Goal: Transaction & Acquisition: Purchase product/service

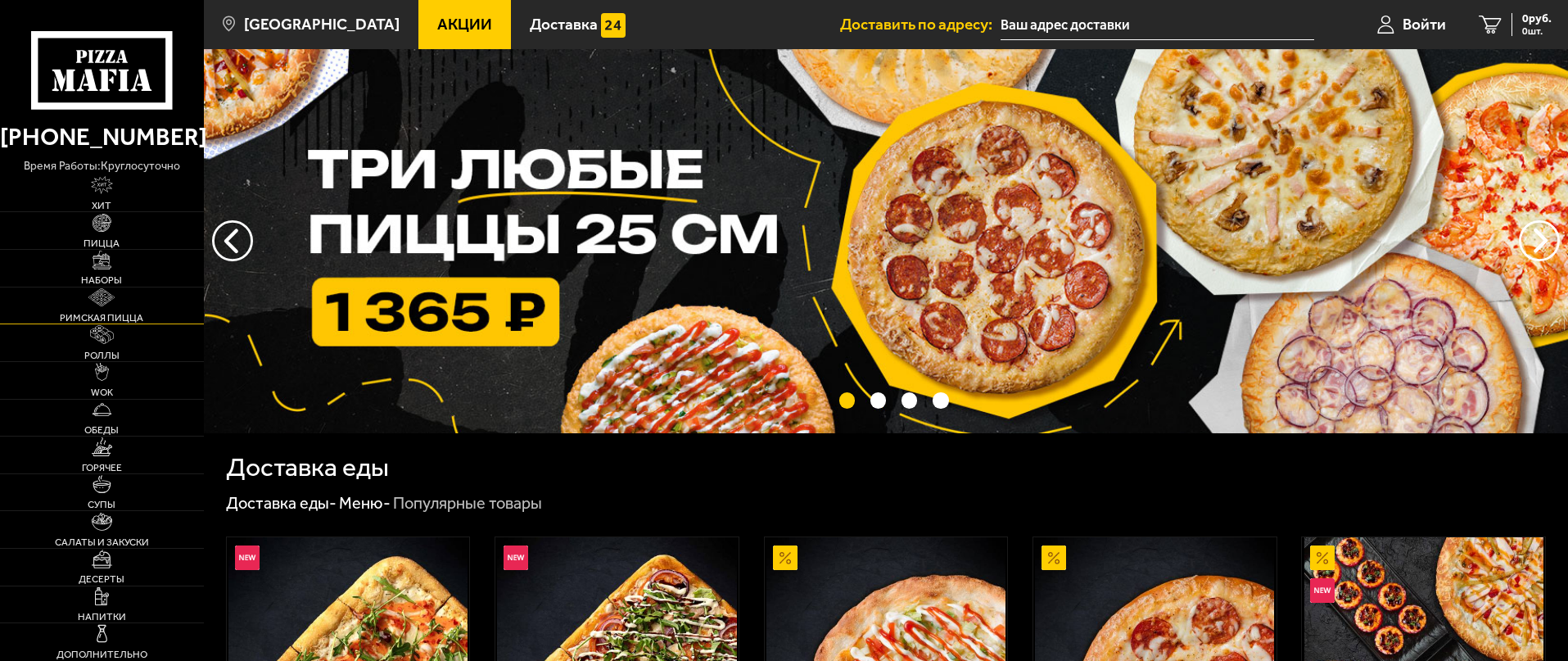
type input "[STREET_ADDRESS]"
click at [112, 380] on link "WOK" at bounding box center [102, 381] width 204 height 37
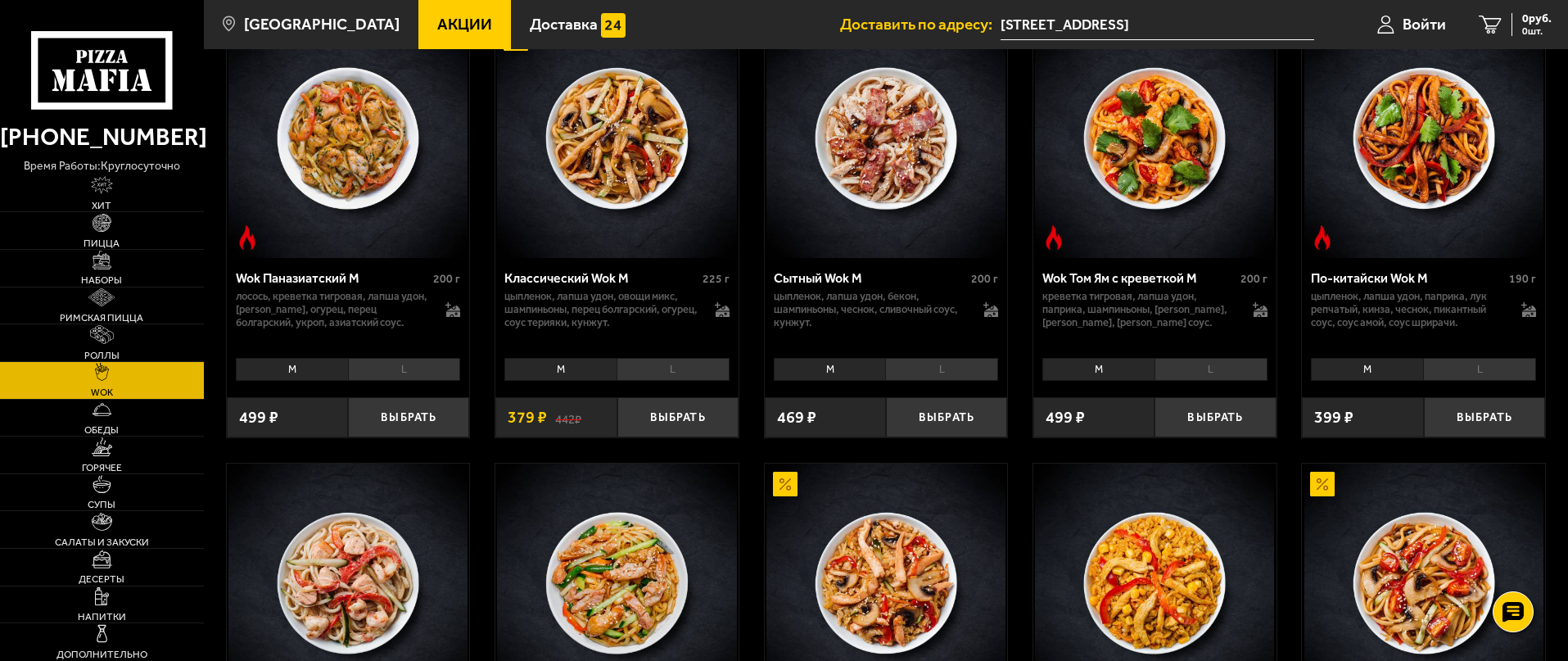
scroll to position [655, 0]
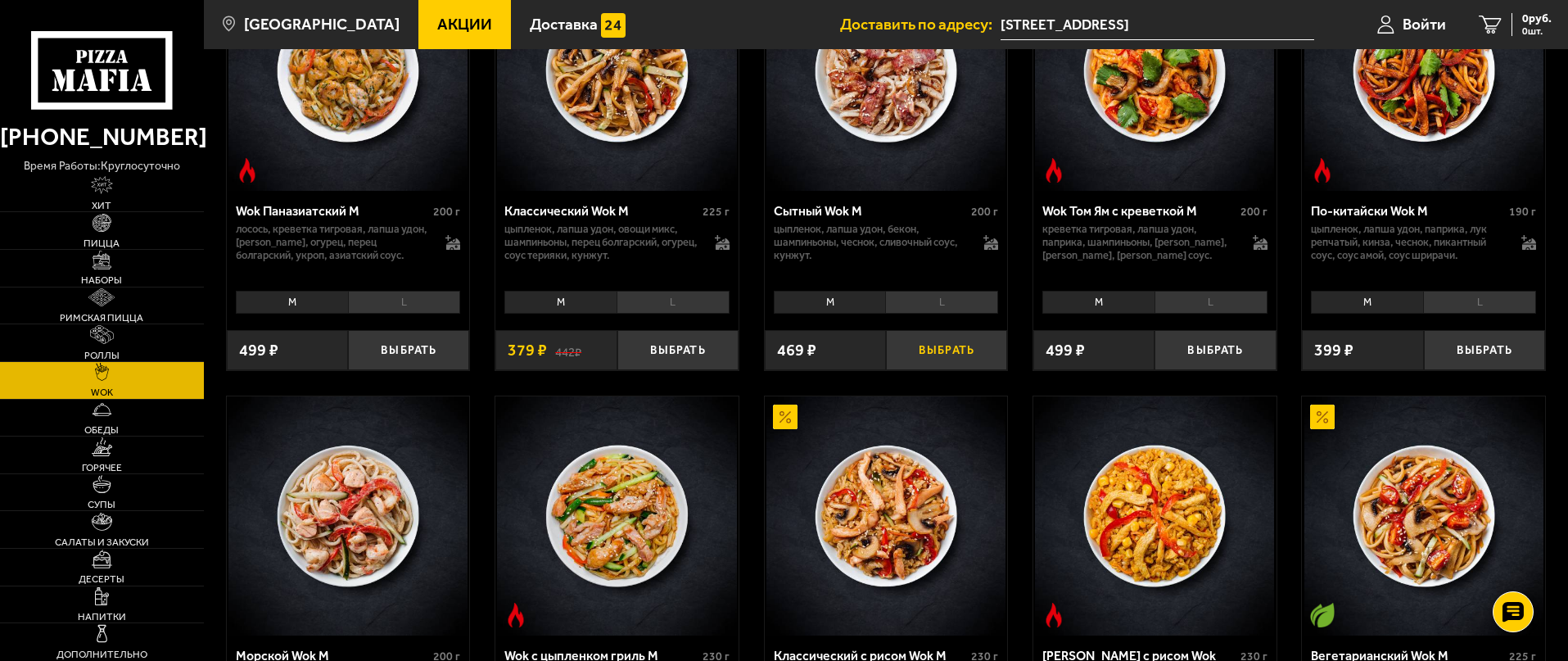
click at [962, 363] on button "Выбрать" at bounding box center [946, 350] width 121 height 40
click at [1529, 37] on link "1 469 руб. 1 шт." at bounding box center [1507, 24] width 118 height 49
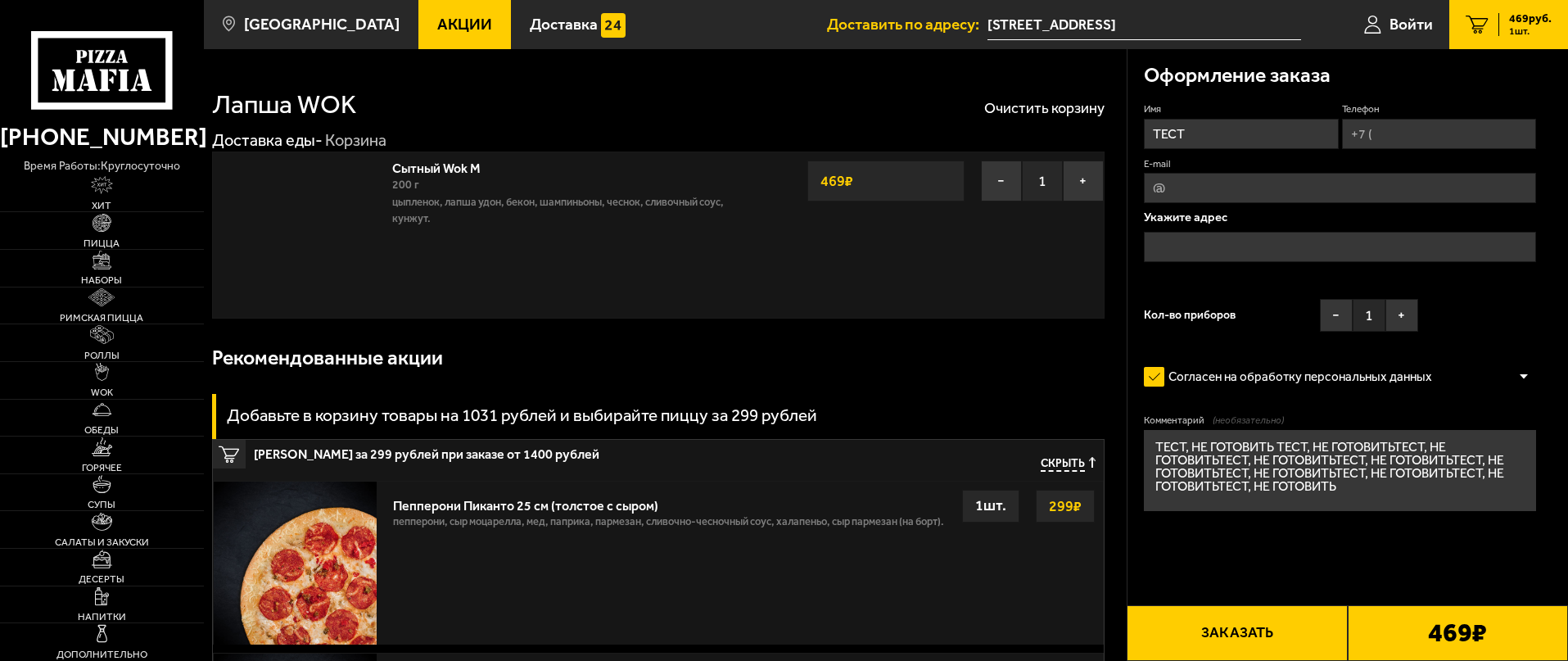
type input "[STREET_ADDRESS]"
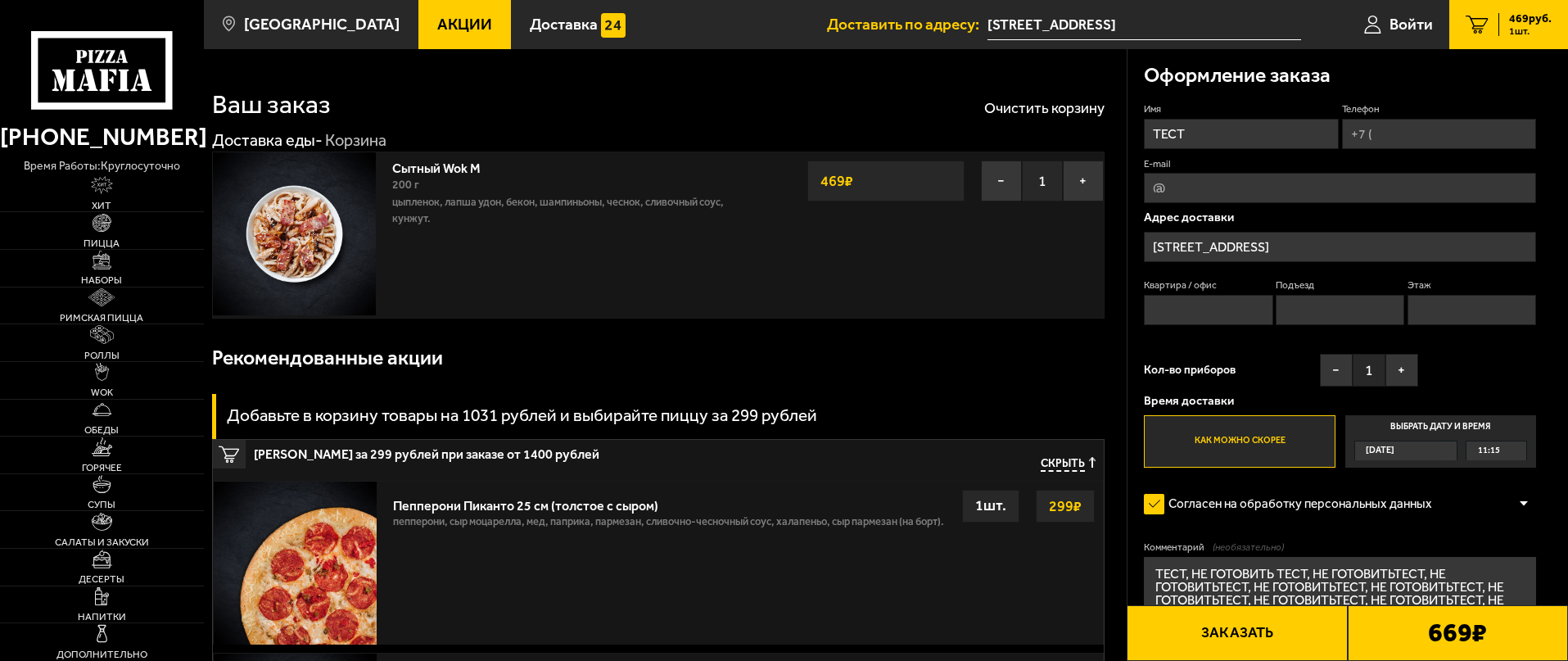
click at [1377, 143] on input "Телефон" at bounding box center [1439, 133] width 194 height 30
type input "[PHONE_NUMBER]"
click at [1290, 252] on input "[STREET_ADDRESS]" at bounding box center [1339, 247] width 392 height 30
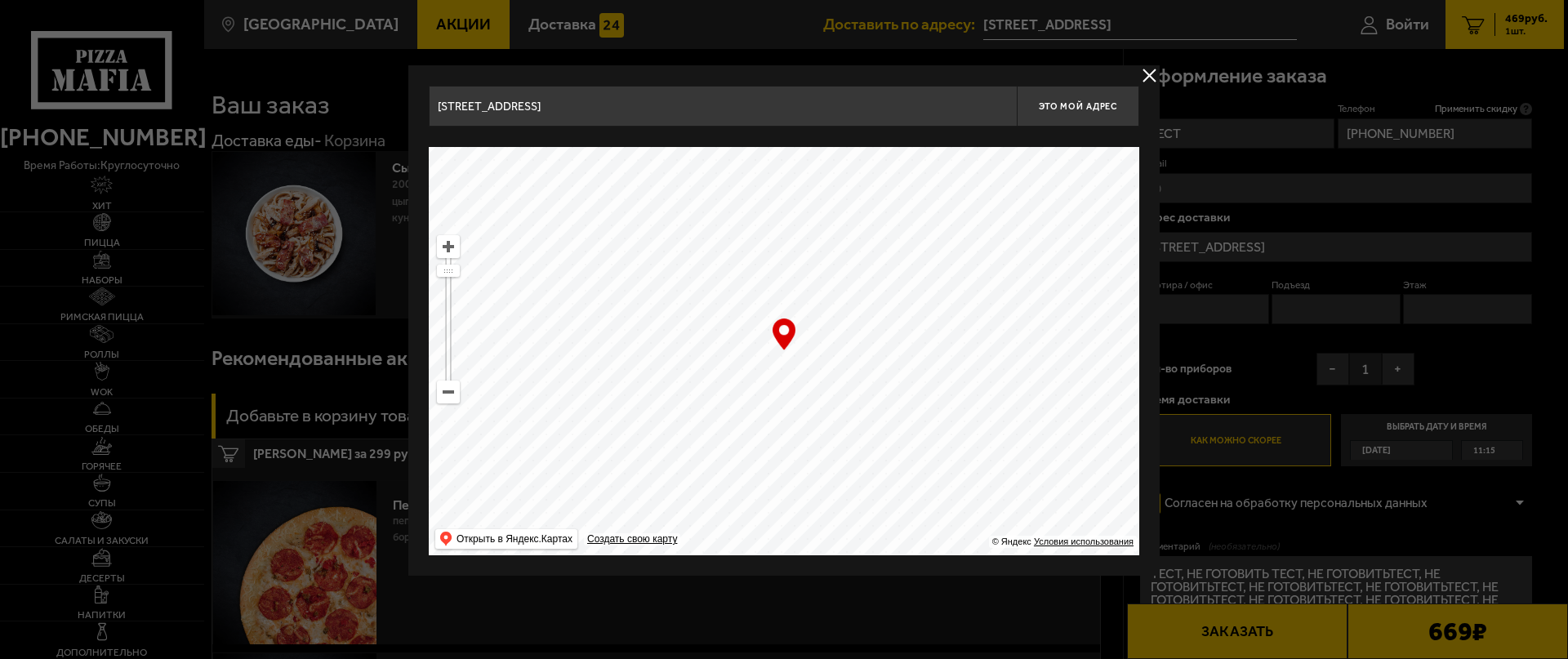
click at [631, 116] on input "[STREET_ADDRESS]" at bounding box center [722, 106] width 588 height 41
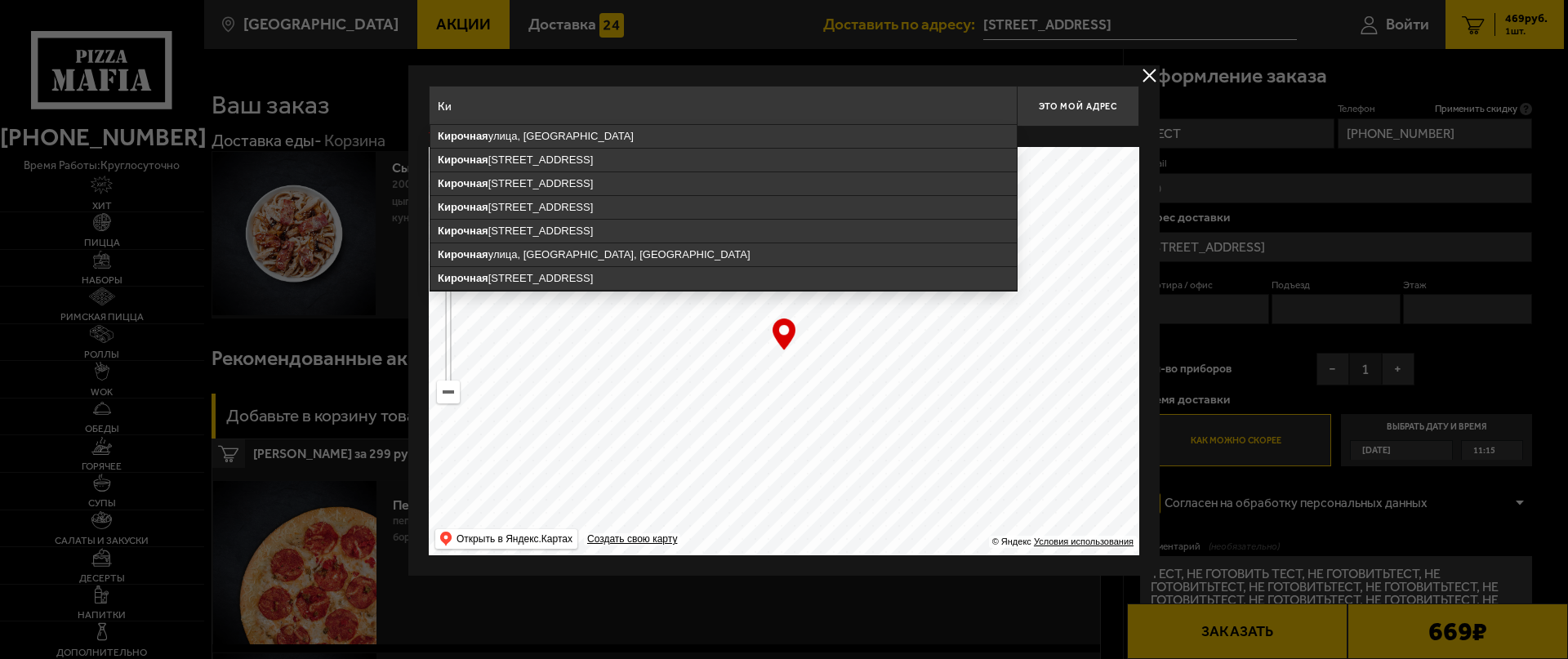
type input "[PERSON_NAME]"
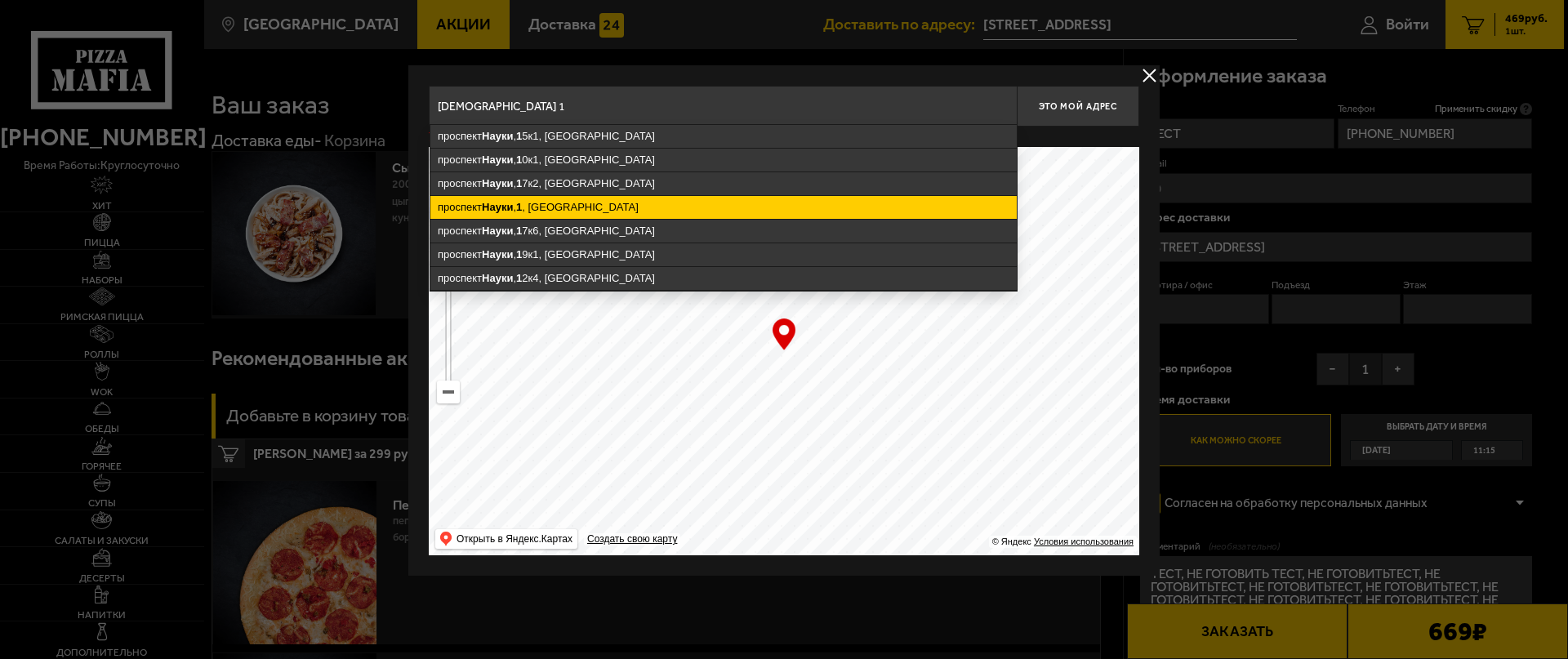
click at [557, 201] on ymaps "[STREET_ADDRESS]" at bounding box center [723, 207] width 587 height 22
type input "[STREET_ADDRESS]"
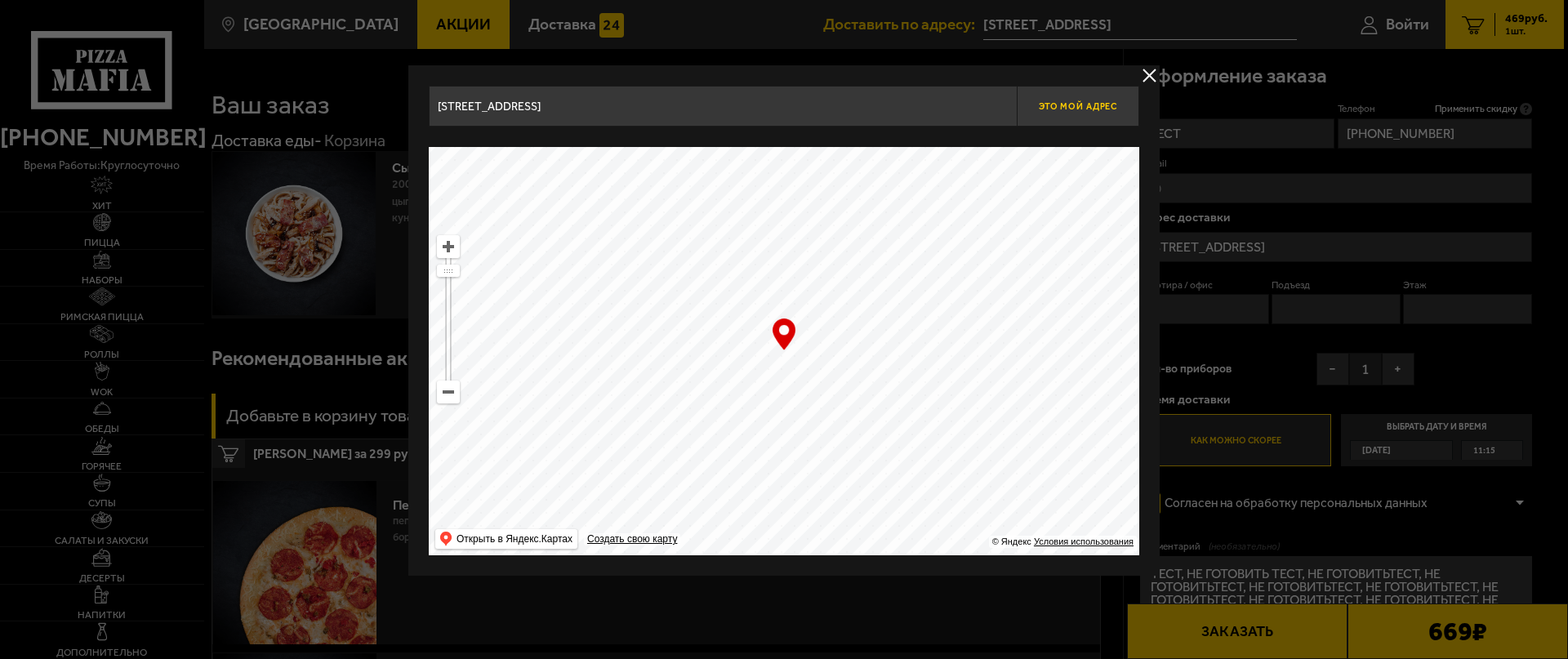
click at [1083, 119] on button "Это мой адрес" at bounding box center [1077, 106] width 122 height 41
type input "[STREET_ADDRESS]"
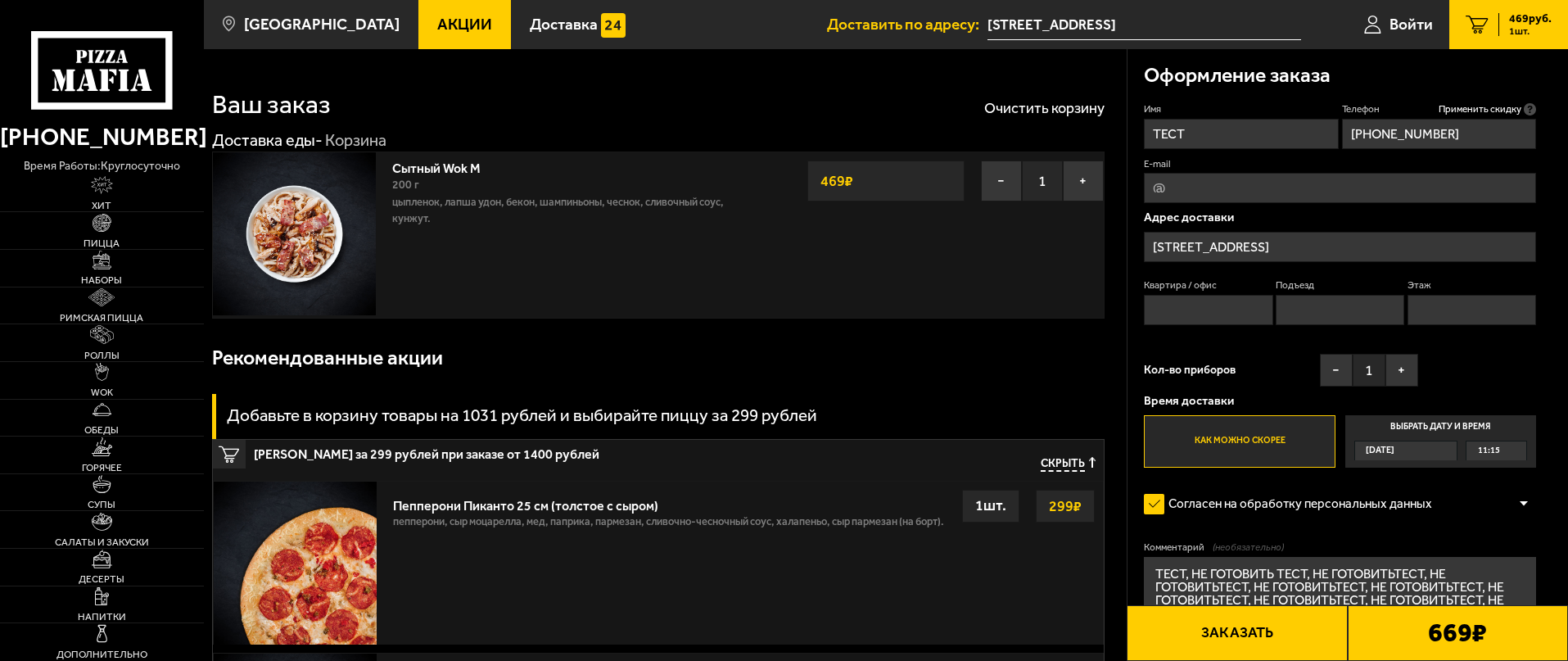
click at [1218, 308] on input "Квартира / офис" at bounding box center [1207, 309] width 128 height 30
type input "1"
click at [1358, 312] on input "Подъезд" at bounding box center [1339, 309] width 128 height 30
type input "1"
click at [1485, 321] on input "Этаж" at bounding box center [1471, 309] width 128 height 30
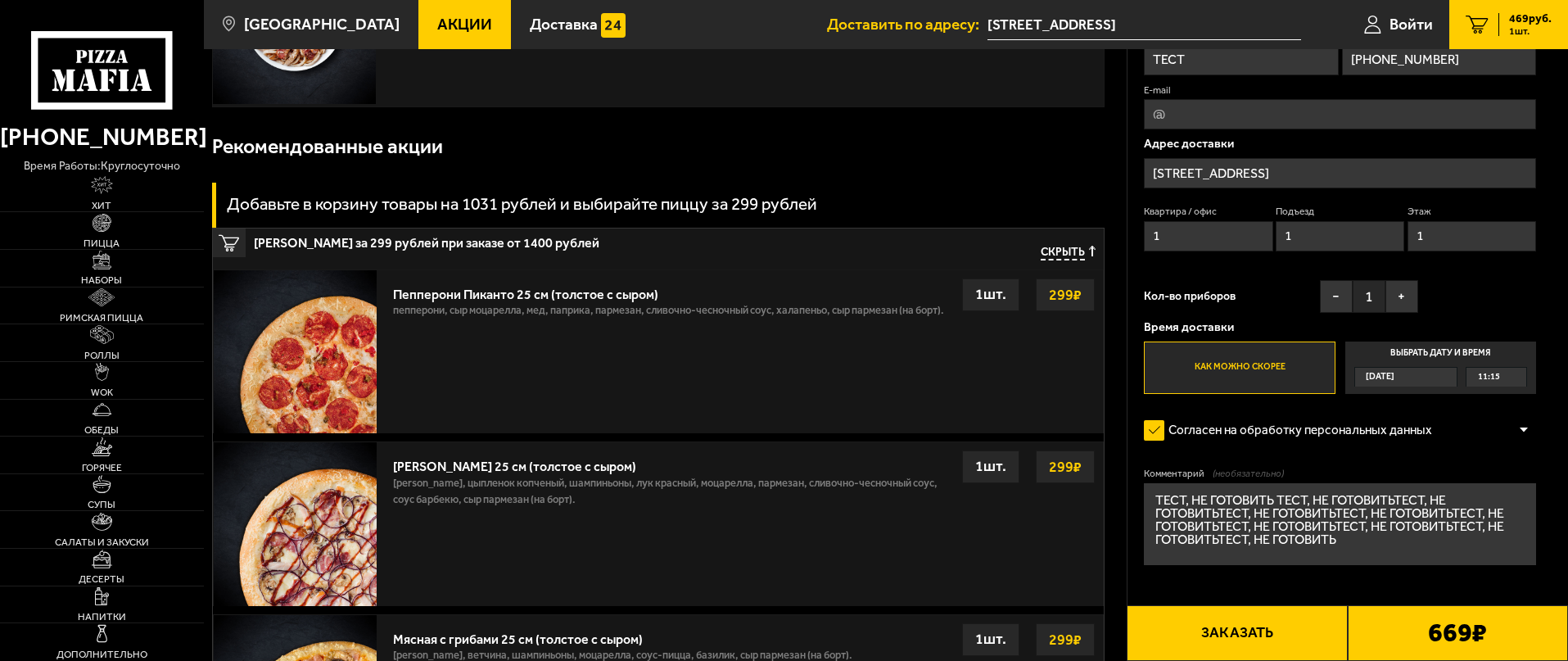
scroll to position [246, 0]
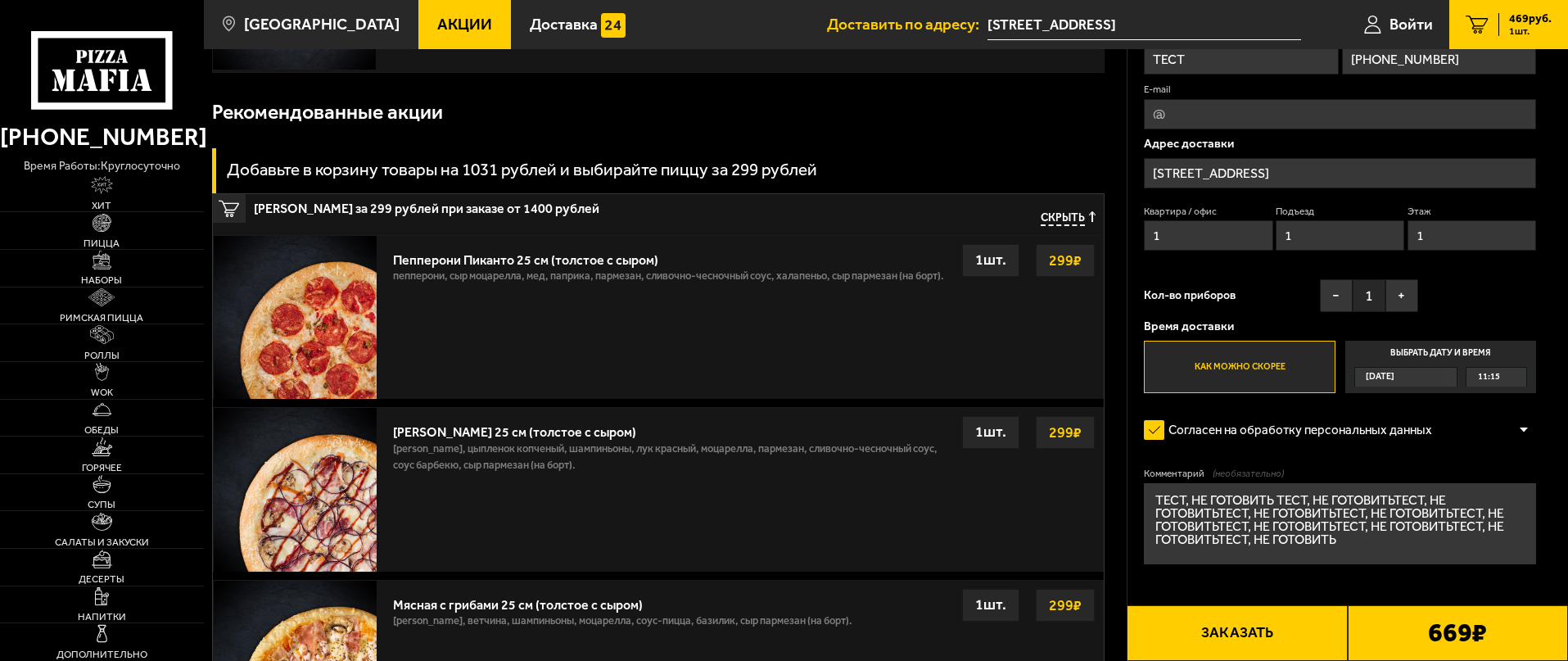
type input "1"
click at [1259, 631] on button "Заказать" at bounding box center [1236, 633] width 220 height 56
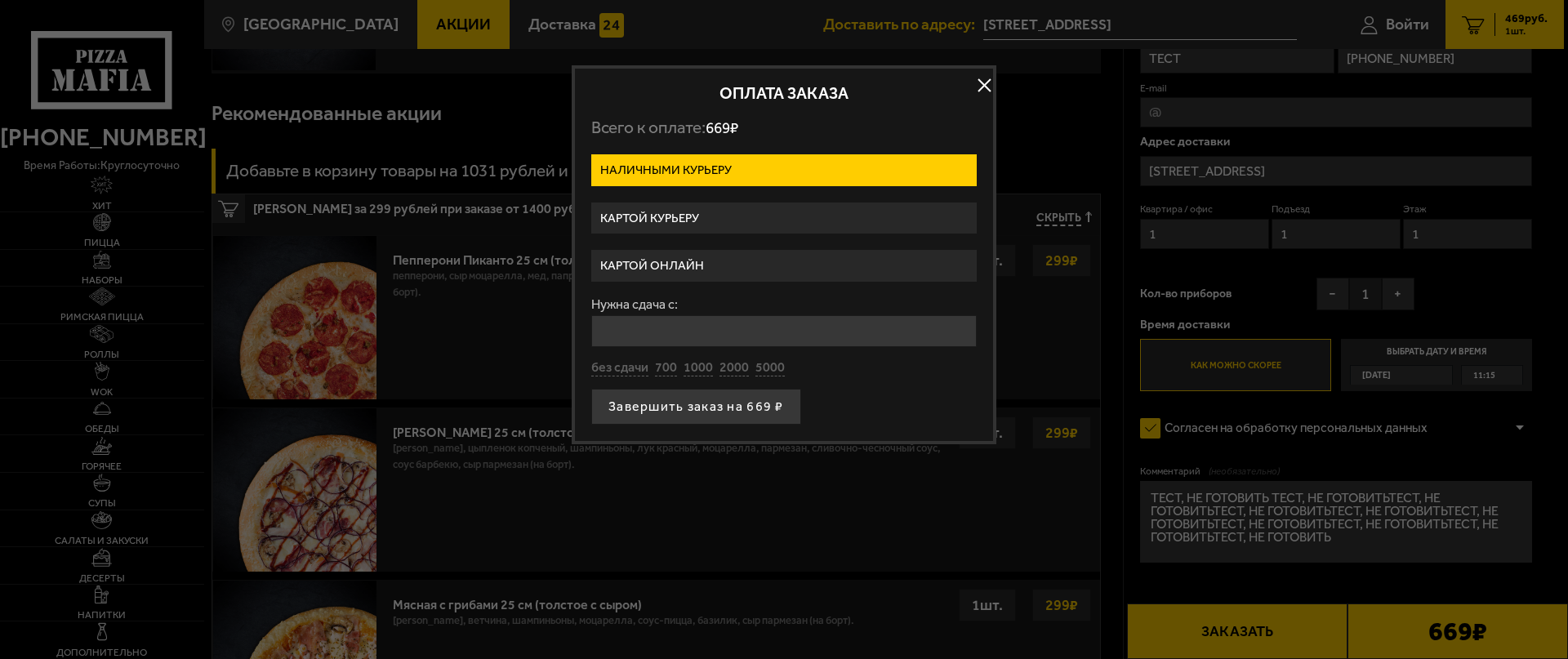
click at [988, 80] on button "button" at bounding box center [983, 85] width 24 height 24
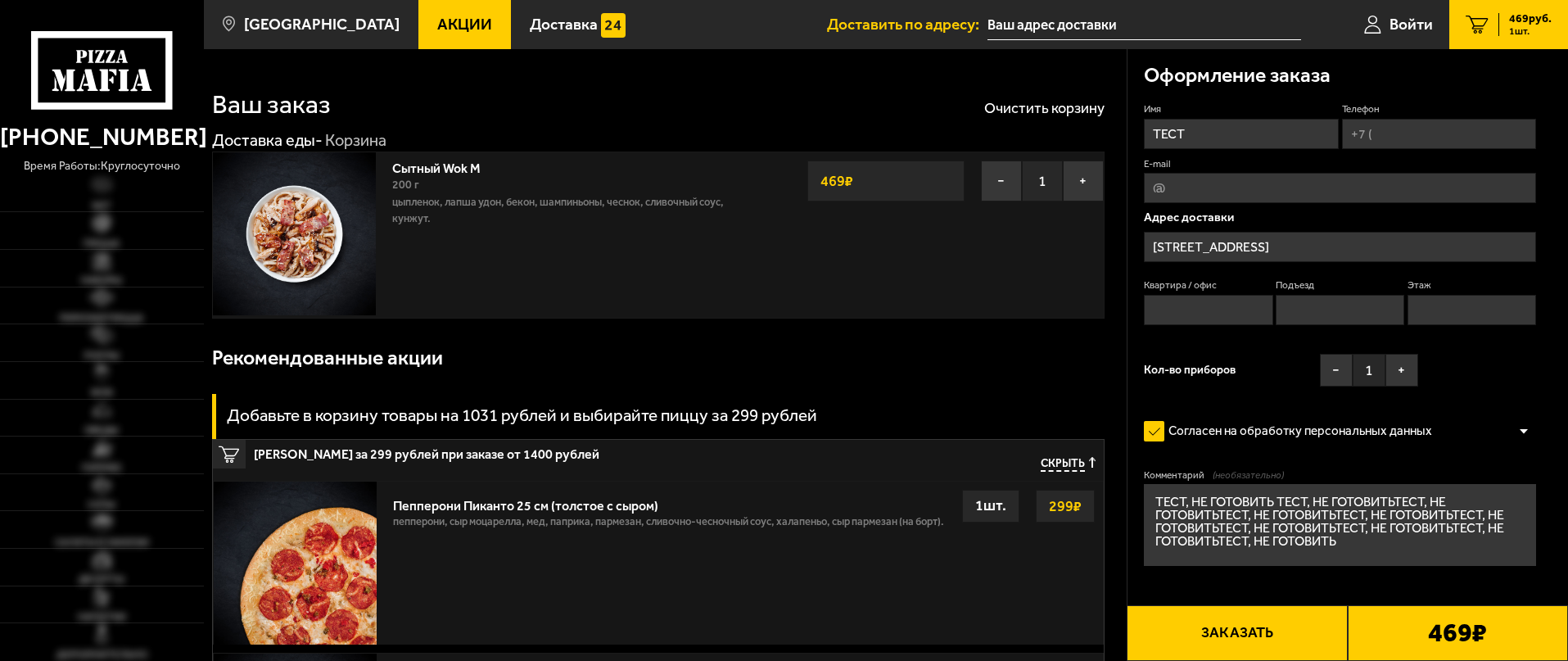
type input "[STREET_ADDRESS]"
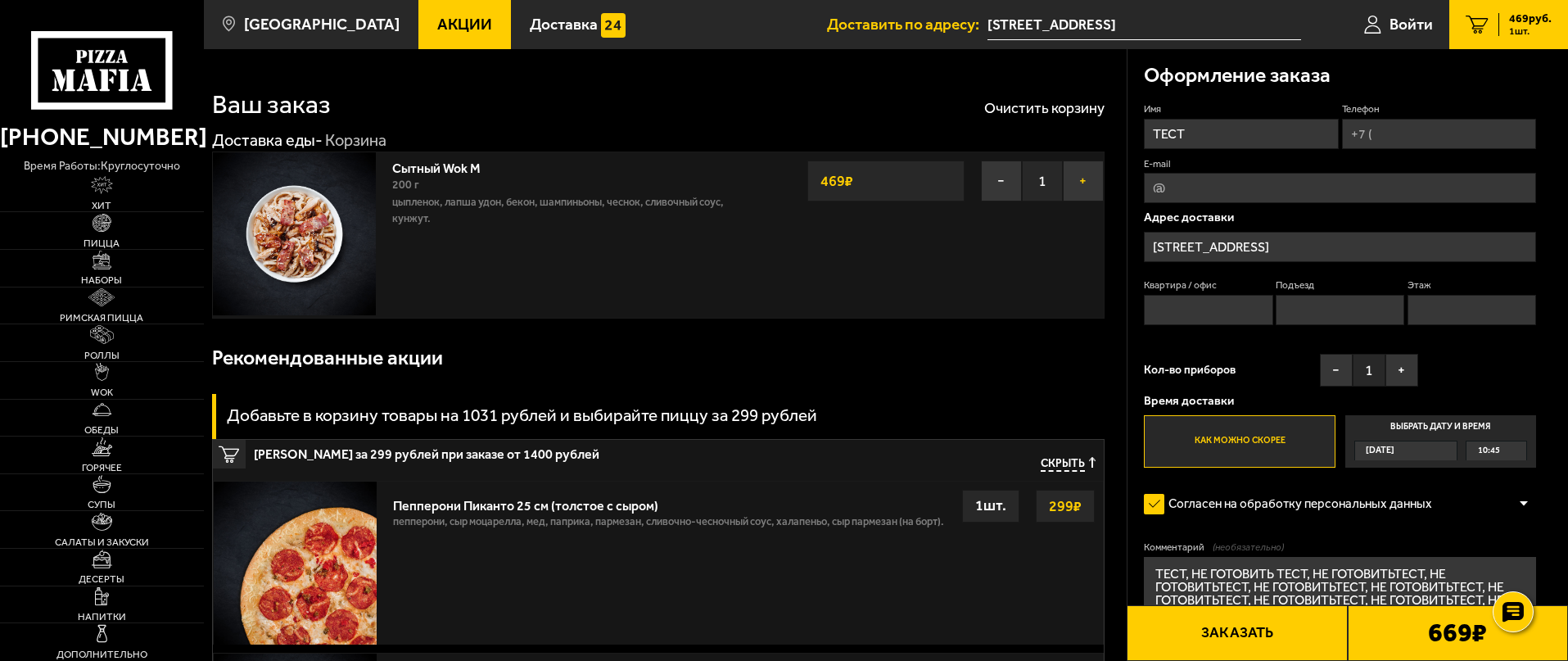
click at [1079, 178] on button "+" at bounding box center [1084, 181] width 41 height 41
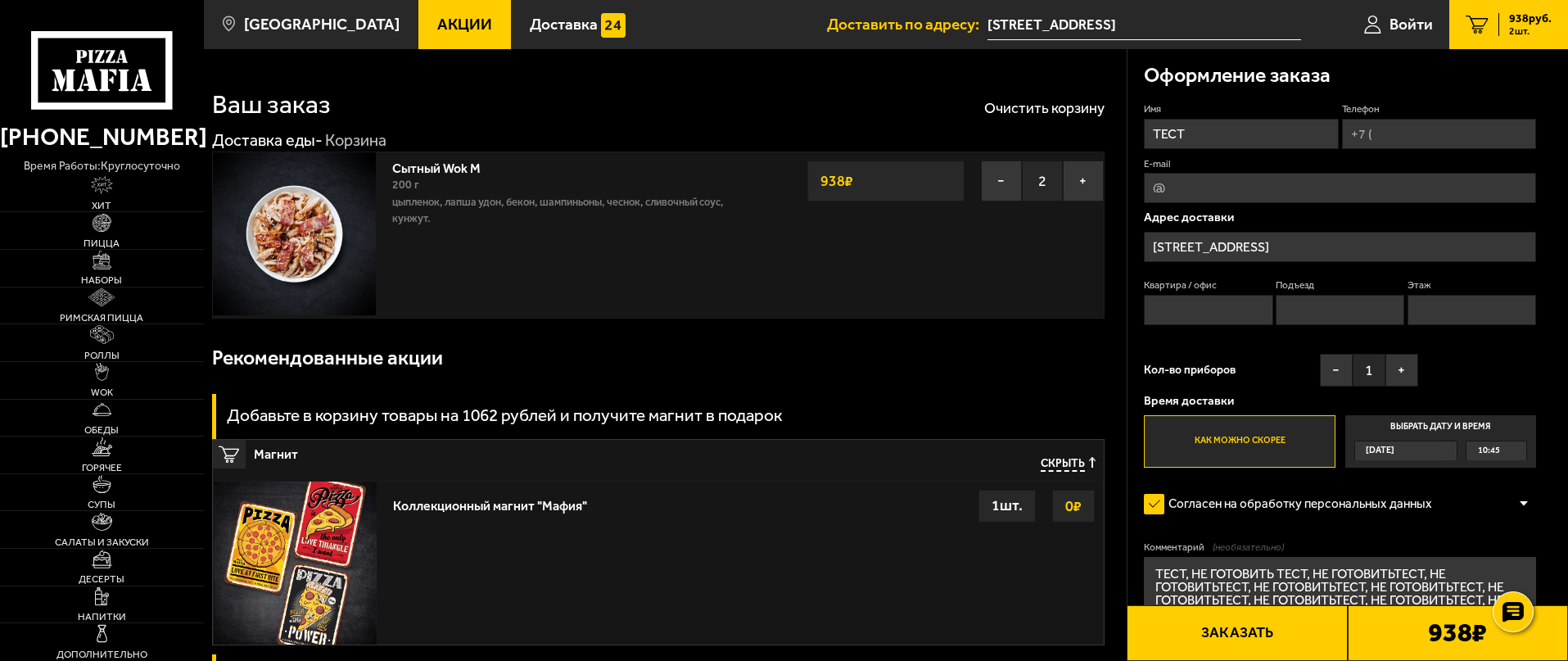
click at [1213, 323] on input "Квартира / офис" at bounding box center [1207, 309] width 128 height 30
type input "1"
click at [1318, 312] on input "Подъезд" at bounding box center [1339, 309] width 128 height 30
type input "1"
click at [1479, 312] on input "Этаж" at bounding box center [1471, 309] width 128 height 30
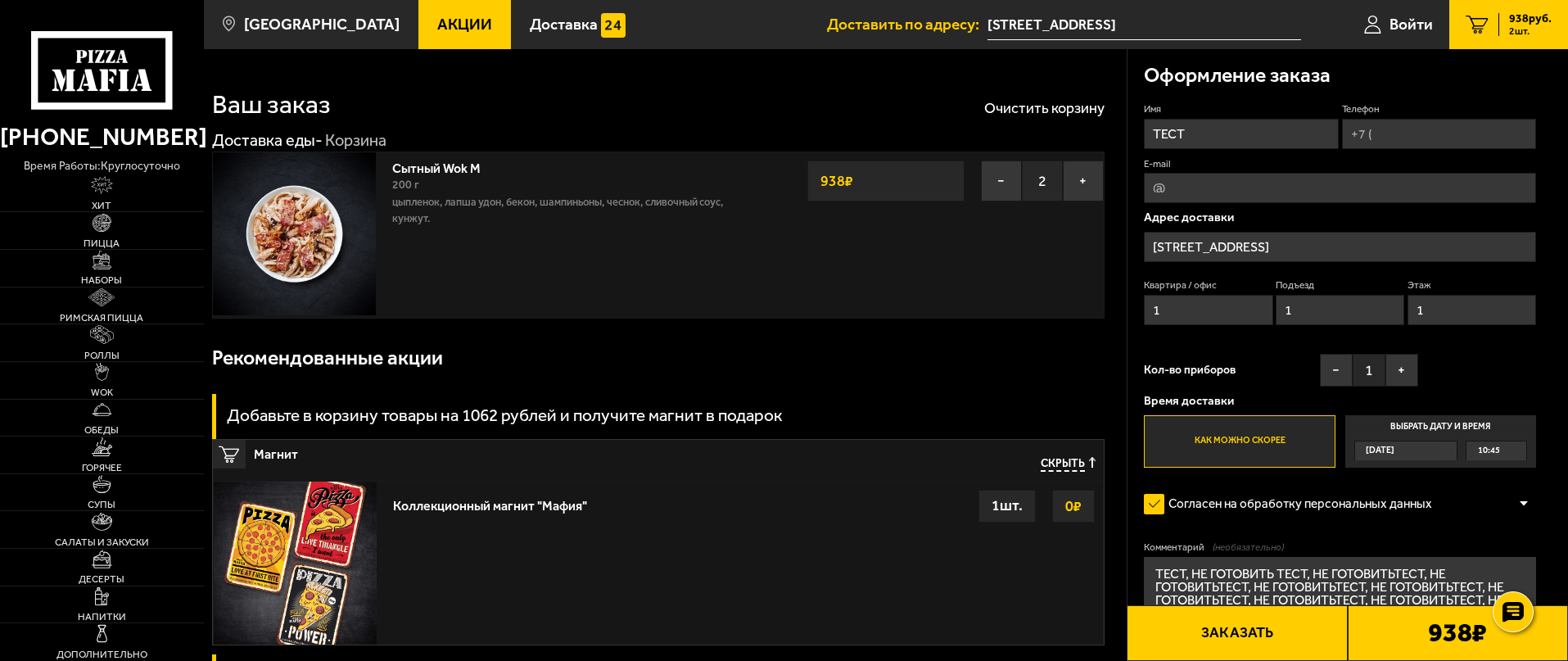
type input "1"
click at [1408, 147] on input "Телефон" at bounding box center [1439, 133] width 194 height 30
type input "[PHONE_NUMBER]"
click at [1367, 78] on div "Оформление заказа" at bounding box center [1339, 75] width 392 height 53
click at [1223, 617] on button "Заказать" at bounding box center [1236, 633] width 220 height 56
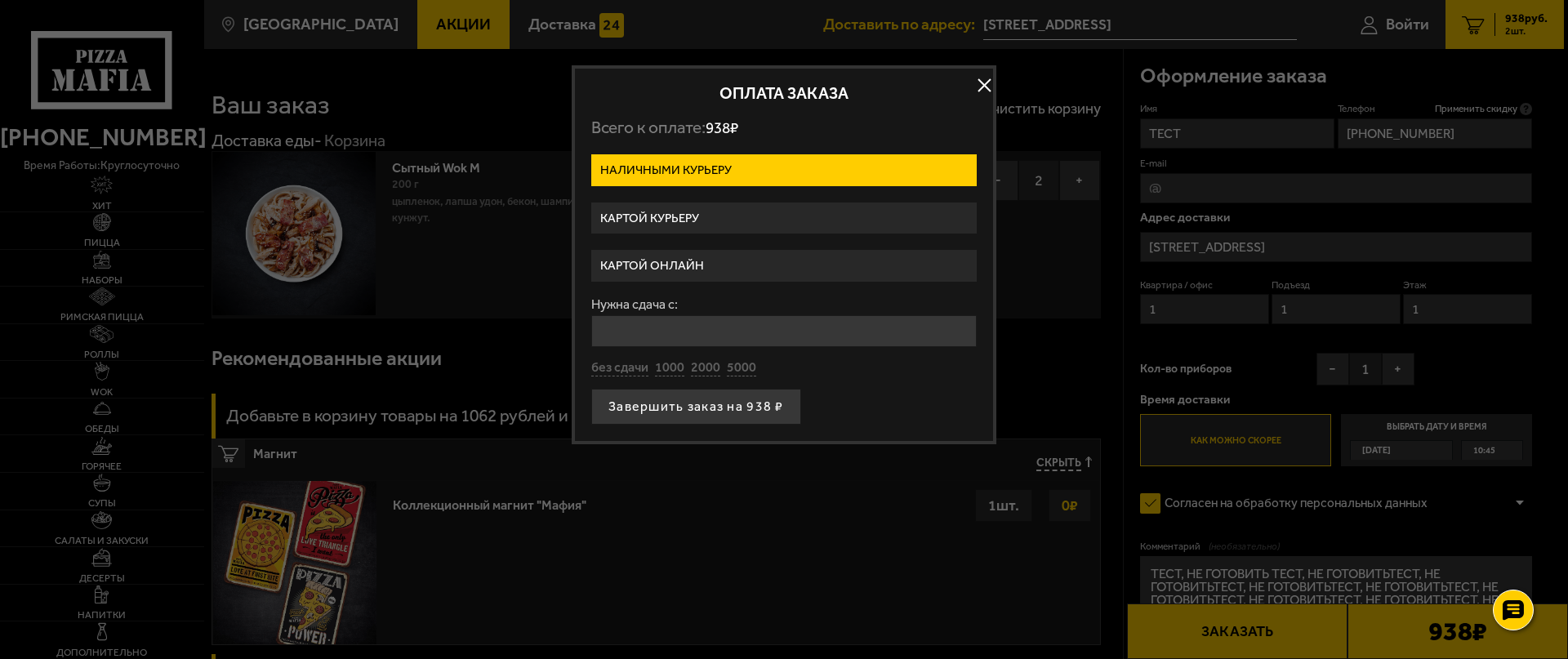
click at [980, 79] on button "button" at bounding box center [983, 85] width 24 height 24
